Goal: Information Seeking & Learning: Learn about a topic

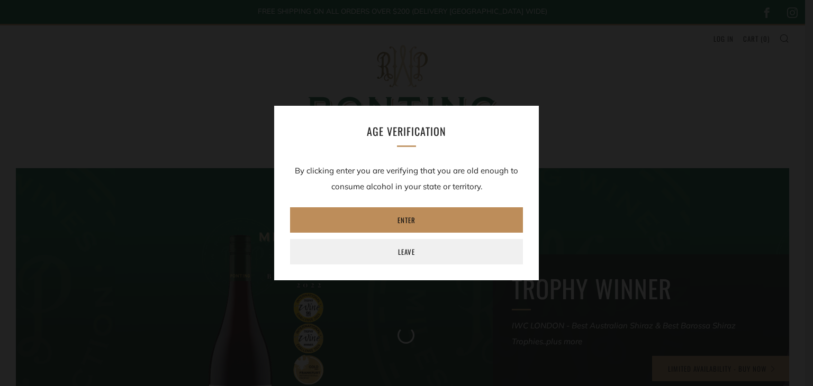
click at [399, 223] on link "Enter" at bounding box center [406, 219] width 233 height 25
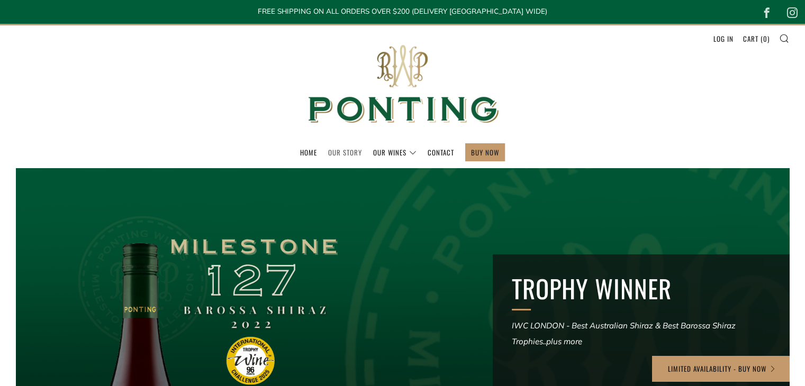
click at [352, 153] on link "Our Story" at bounding box center [345, 152] width 34 height 17
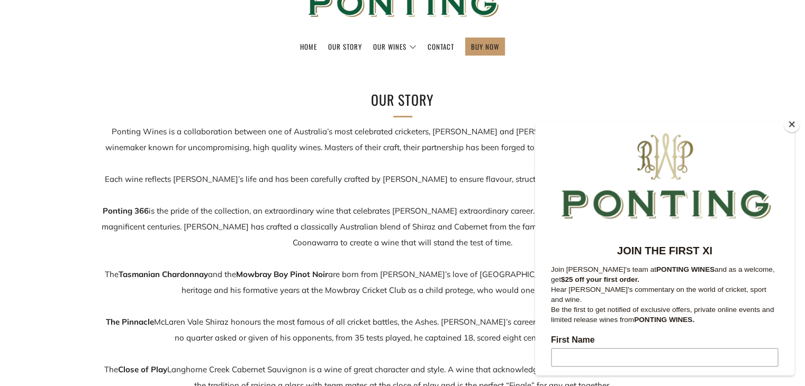
click at [798, 132] on div "Our Story Ponting Wines is a collaboration between one of Australia’s most cele…" at bounding box center [402, 257] width 805 height 337
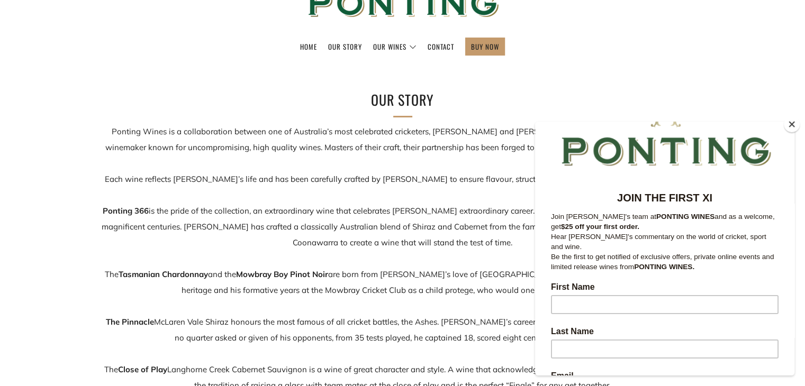
click at [791, 124] on button "Close" at bounding box center [792, 124] width 16 height 16
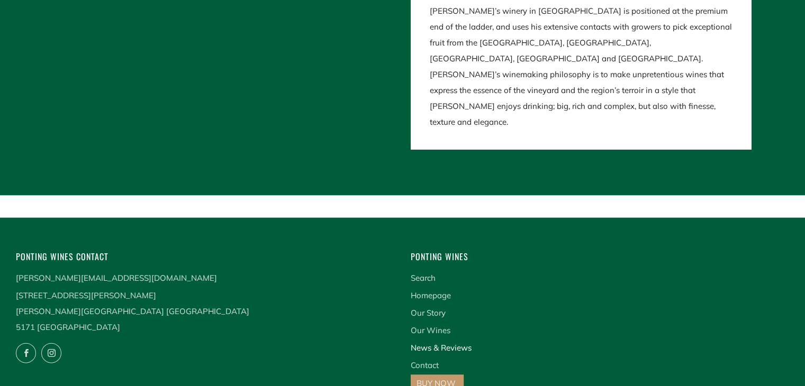
scroll to position [2238, 0]
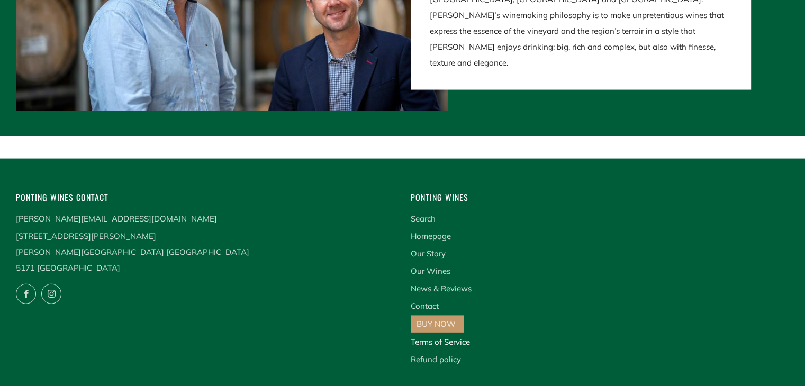
click at [441, 337] on link "Terms of Service" at bounding box center [440, 342] width 59 height 10
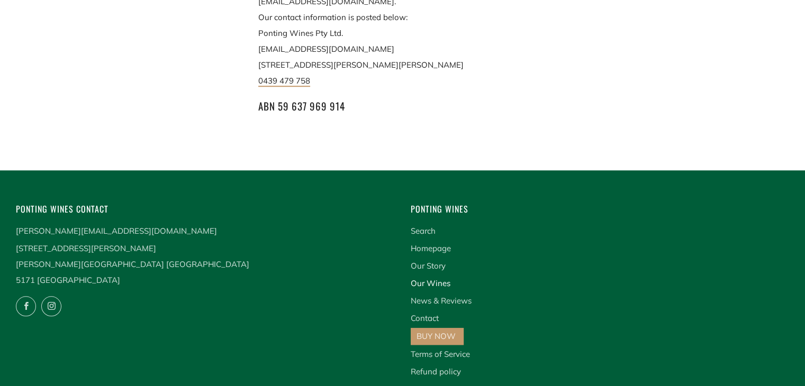
scroll to position [5019, 0]
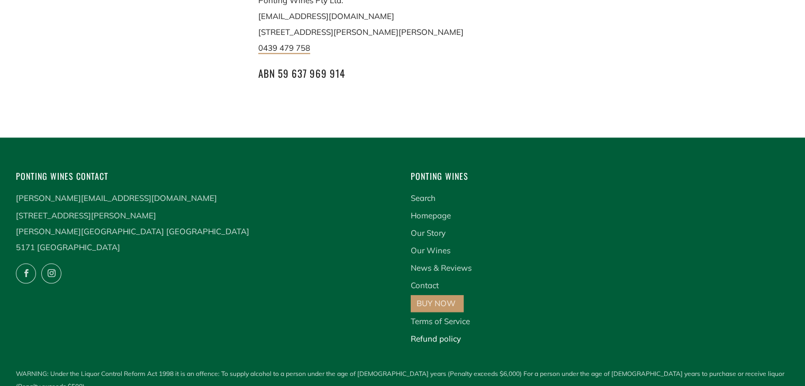
click at [430, 334] on link "Refund policy" at bounding box center [436, 339] width 50 height 10
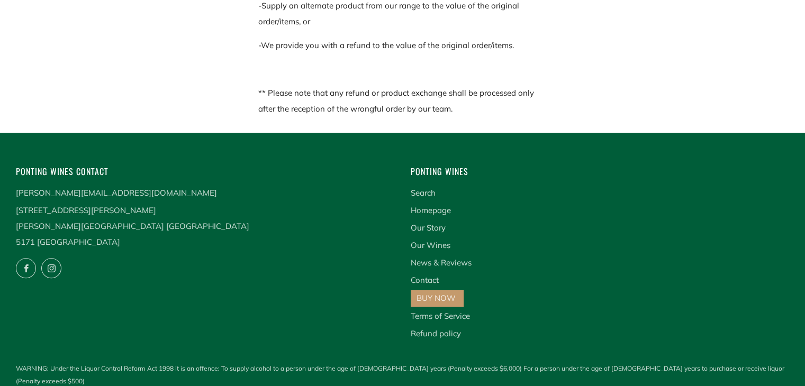
scroll to position [49, 0]
